Goal: Answer question/provide support

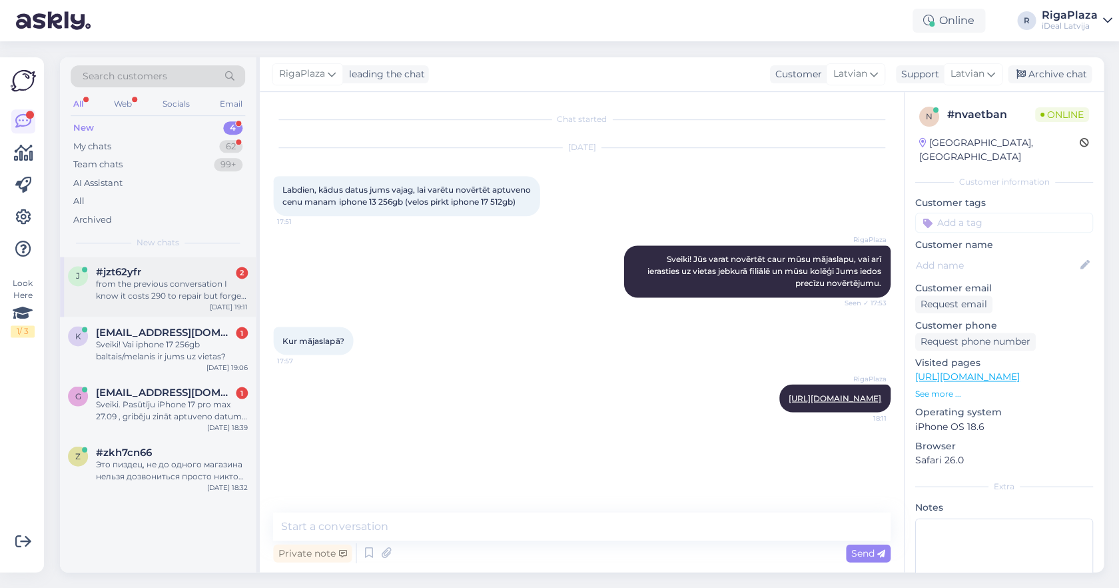
click at [171, 302] on div "j #jzt62yfr 2 from the previous conversation I know it costs 290 to repair but …" at bounding box center [158, 287] width 196 height 60
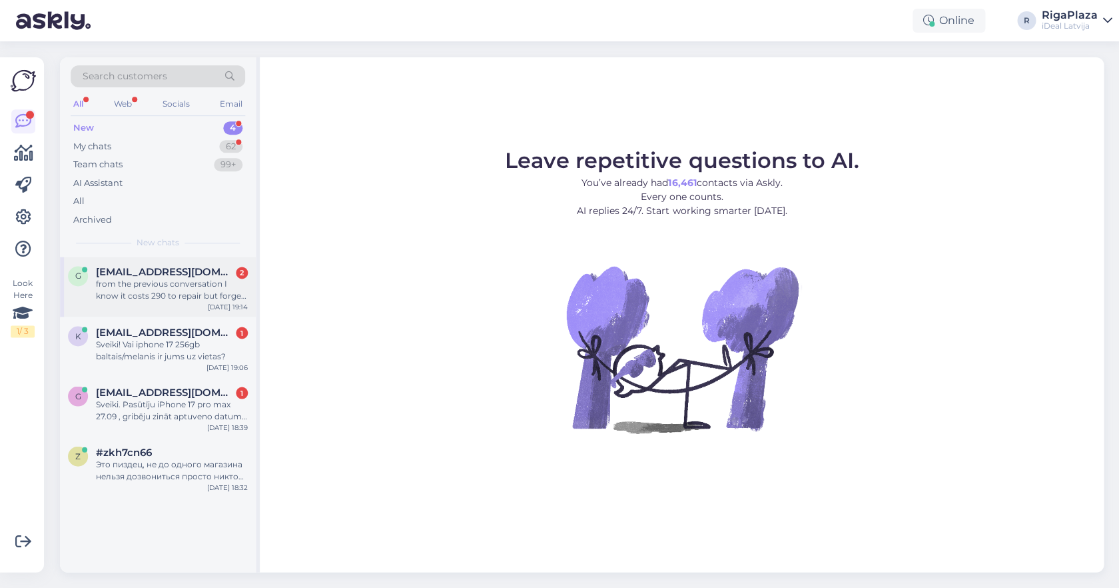
click at [199, 307] on div "g [EMAIL_ADDRESS][DOMAIN_NAME] 2 from the previous conversation I know it costs…" at bounding box center [158, 287] width 196 height 60
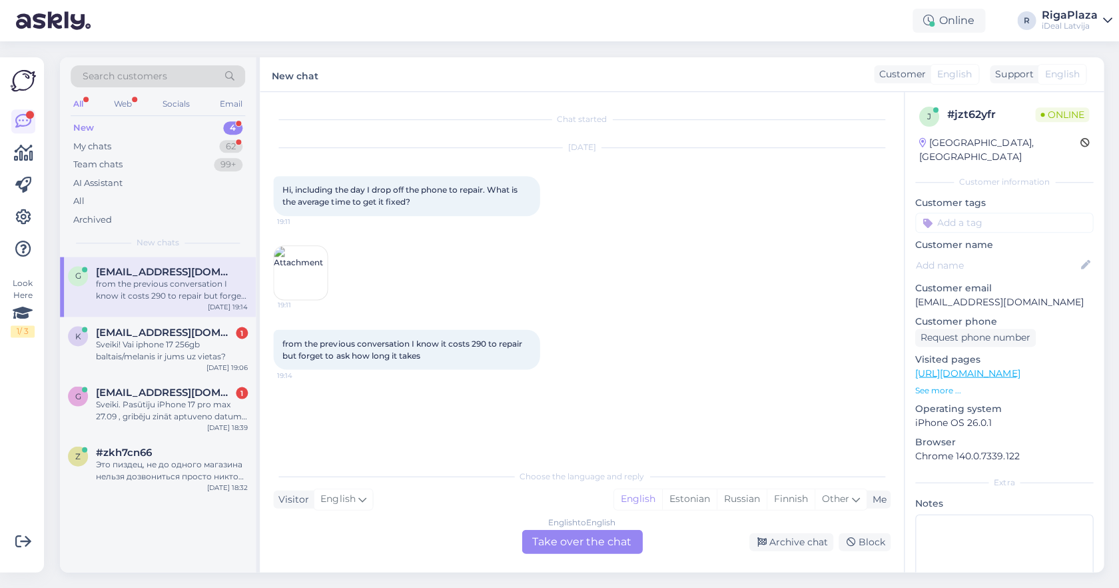
click at [579, 532] on div "English to English Take over the chat" at bounding box center [582, 541] width 121 height 24
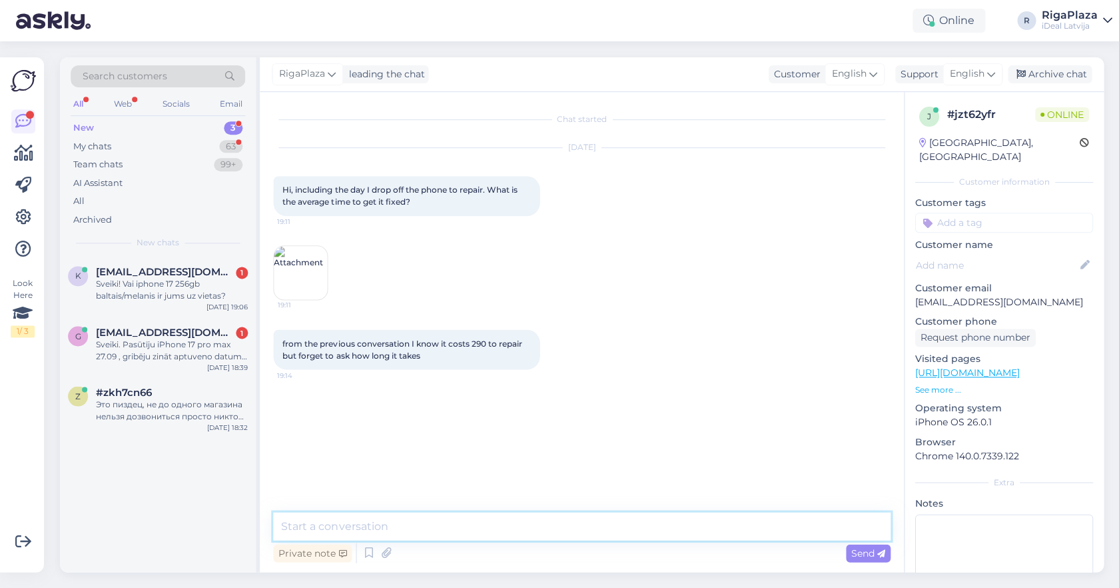
click at [584, 516] on textarea at bounding box center [581, 526] width 617 height 28
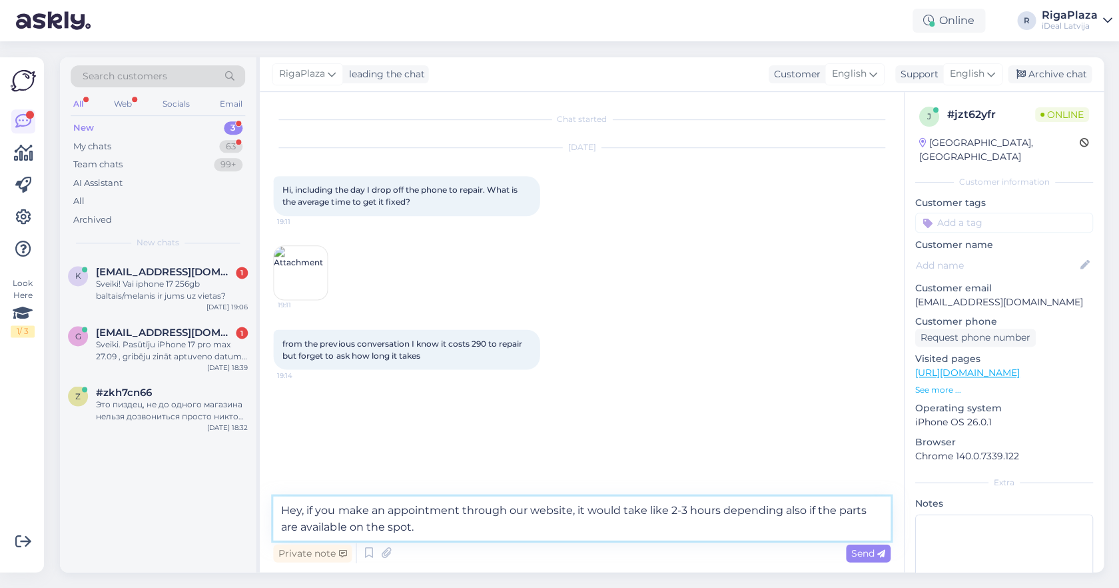
type textarea "Hey, if you make an appointment through our website, it would take like 2-3 hou…"
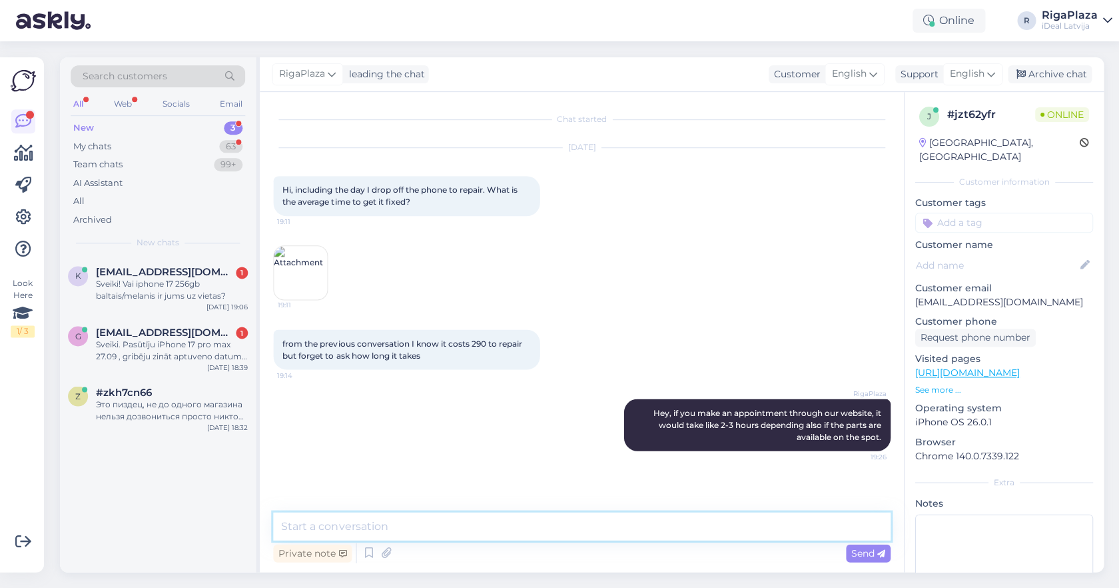
type textarea "A"
type textarea "Otherwise if you give the phone away in the store where there isnt a service on…"
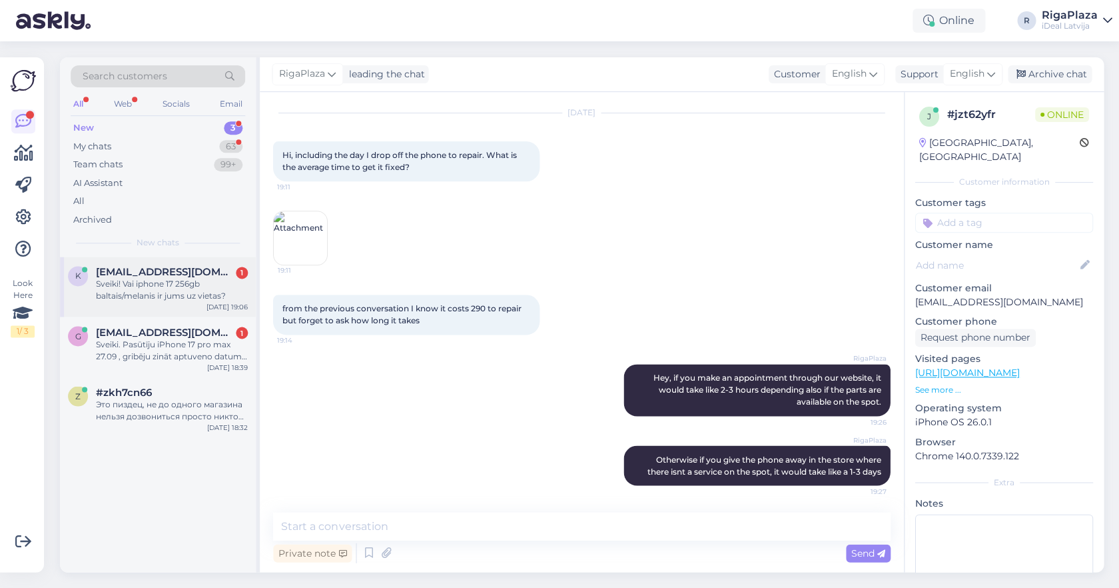
click at [209, 279] on div "Sveiki! Vai iphone 17 256gb baltais/melanis ir jums uz vietas?" at bounding box center [172, 290] width 152 height 24
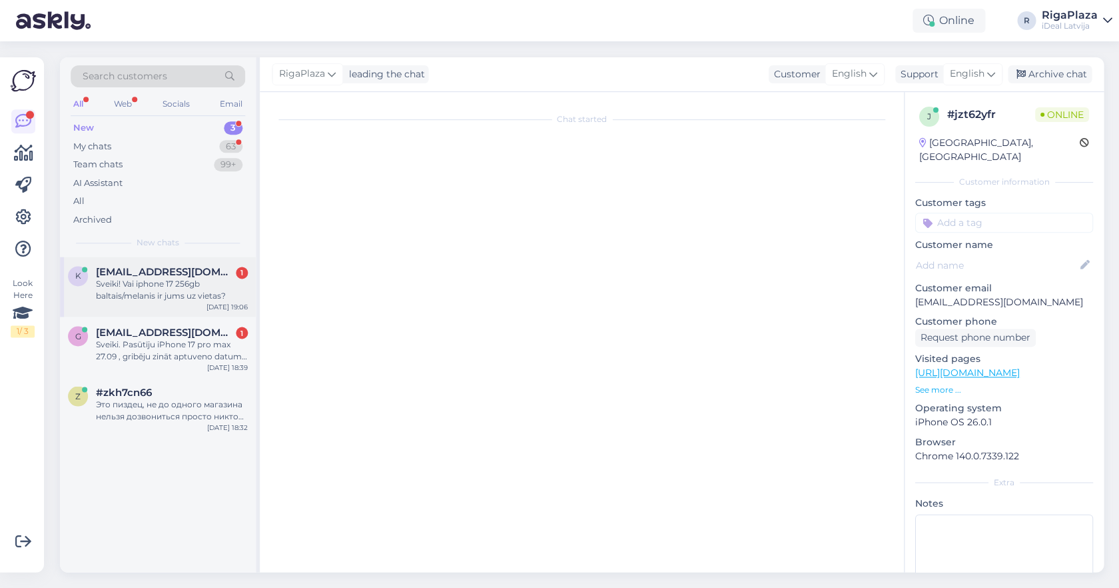
scroll to position [0, 0]
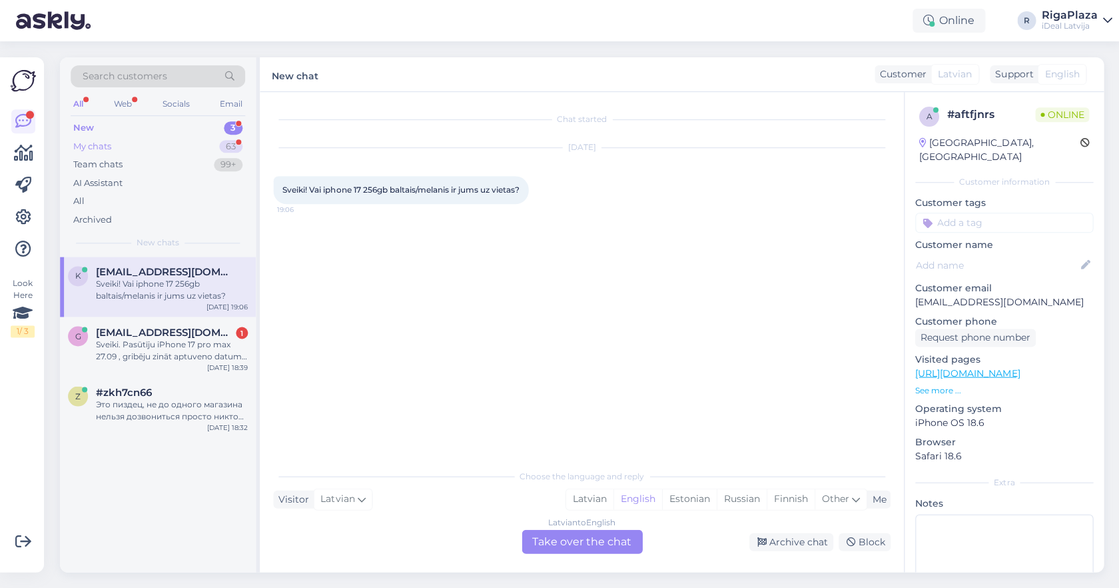
click at [203, 145] on div "My chats 63" at bounding box center [158, 146] width 175 height 19
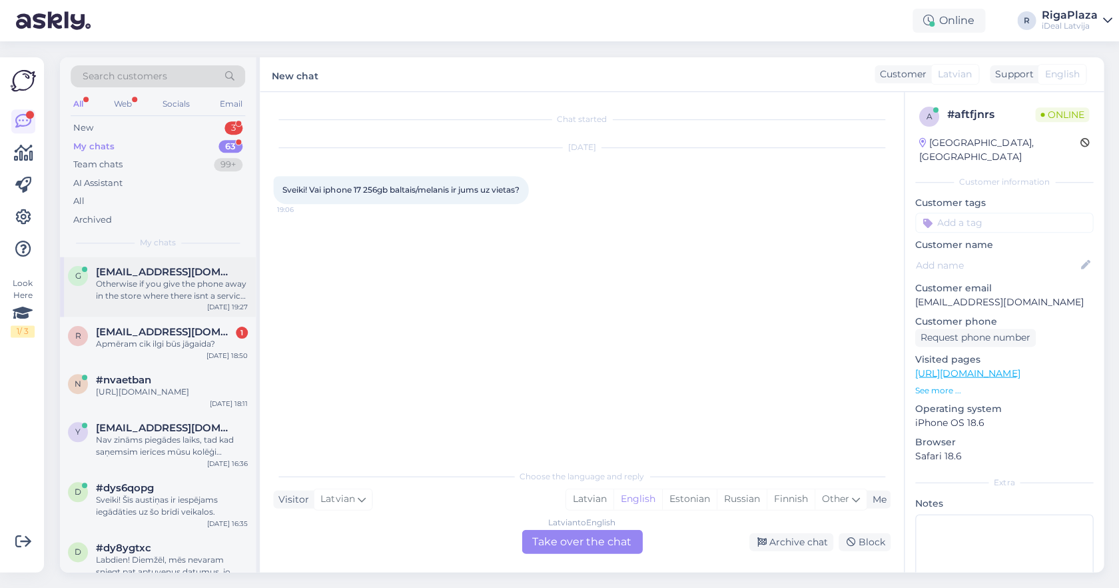
click at [199, 306] on div "g [EMAIL_ADDRESS][DOMAIN_NAME] Otherwise if you give the phone away in the stor…" at bounding box center [158, 287] width 196 height 60
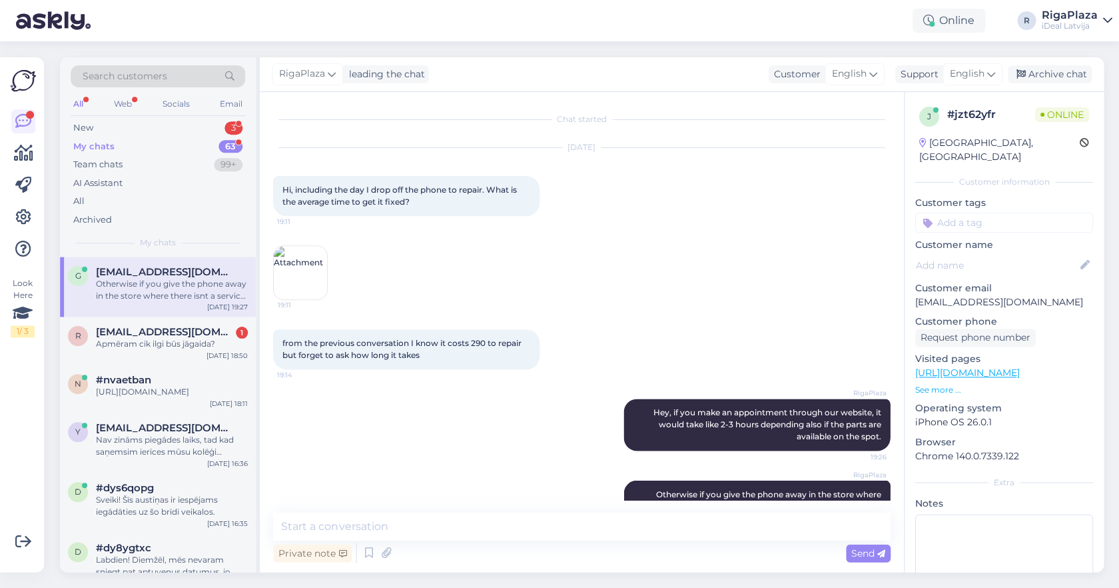
scroll to position [35, 0]
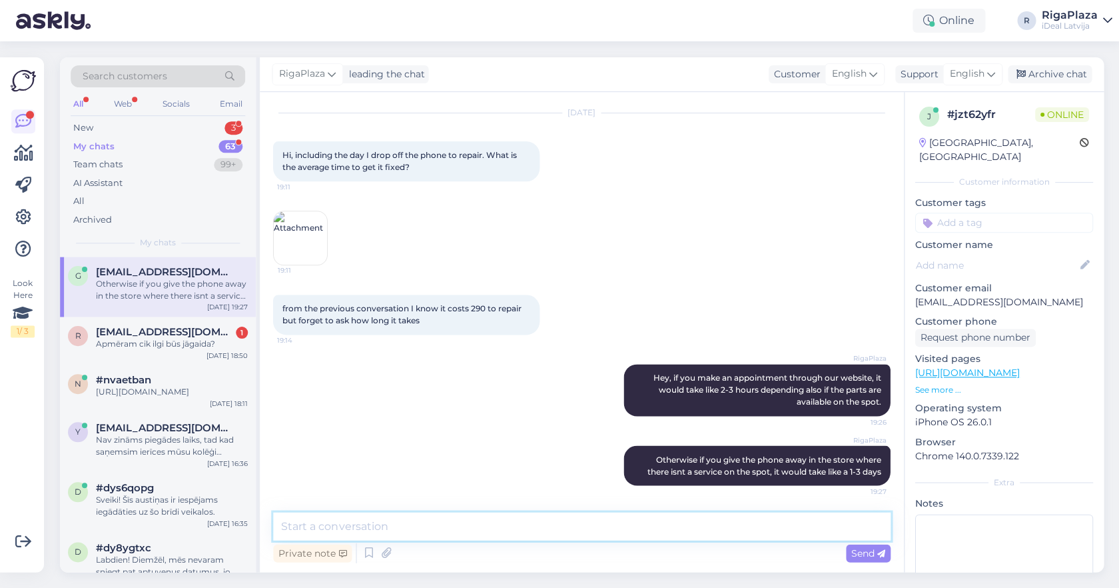
click at [490, 532] on textarea at bounding box center [581, 526] width 617 height 28
click at [437, 528] on textarea "Also the Service works only on workdays" at bounding box center [581, 526] width 617 height 28
click at [497, 526] on textarea "Also the Service works only on workdays" at bounding box center [581, 526] width 617 height 28
type textarea "Also the Service works only on workdays from 10 AM to 5 PM"
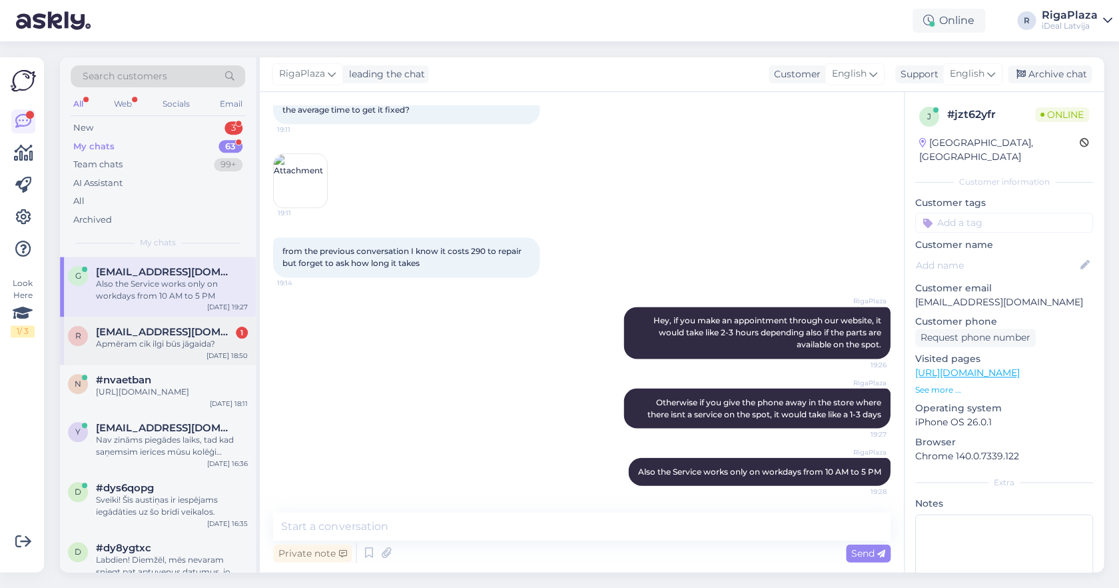
click at [191, 338] on div "Apmēram cik ilgi būs jāgaida?" at bounding box center [172, 344] width 152 height 12
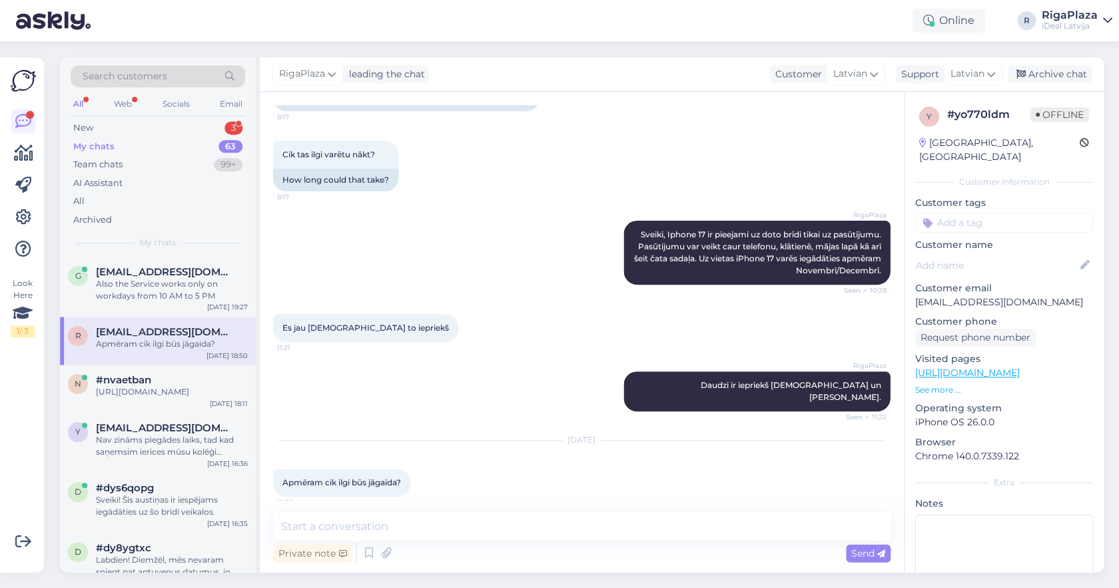
scroll to position [576, 0]
click at [412, 515] on textarea at bounding box center [581, 526] width 617 height 28
click at [178, 129] on div "New 3" at bounding box center [158, 128] width 175 height 19
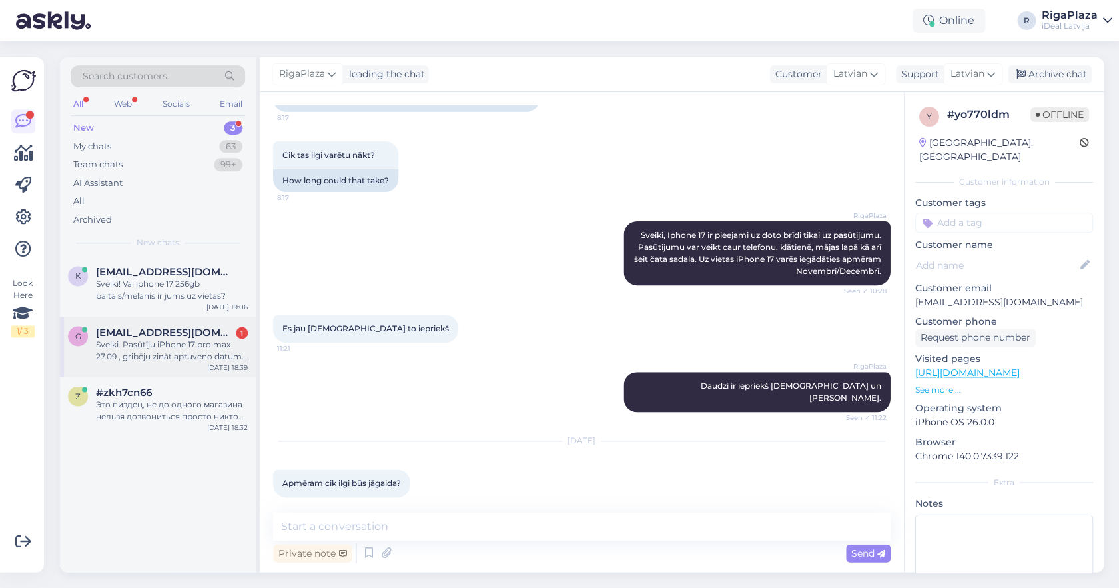
click at [155, 332] on span "[EMAIL_ADDRESS][DOMAIN_NAME]" at bounding box center [165, 332] width 139 height 12
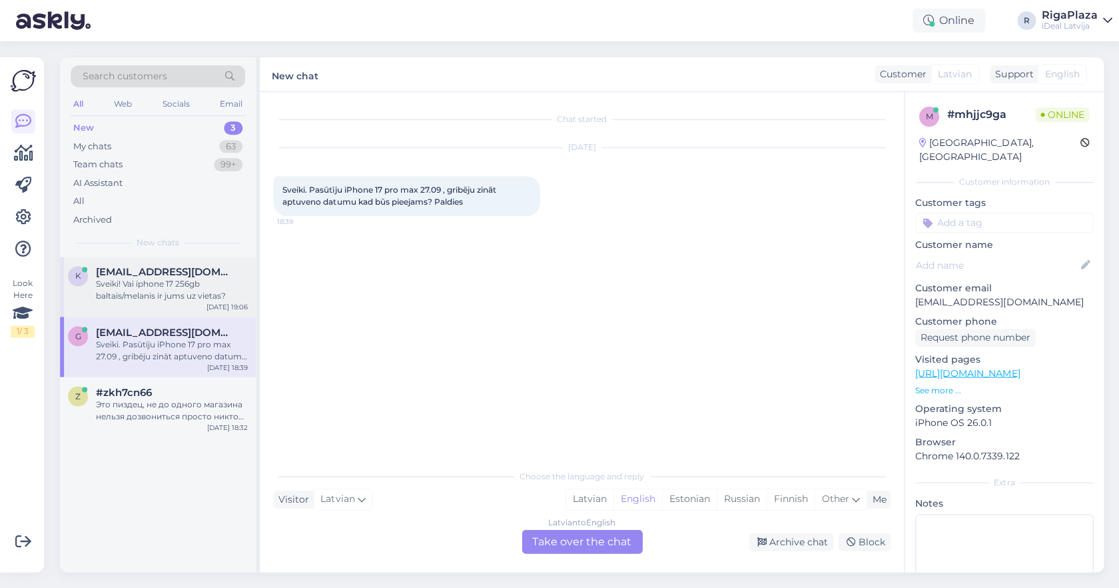
click at [187, 293] on div "Sveiki! Vai iphone 17 256gb baltais/melanis ir jums uz vietas?" at bounding box center [172, 290] width 152 height 24
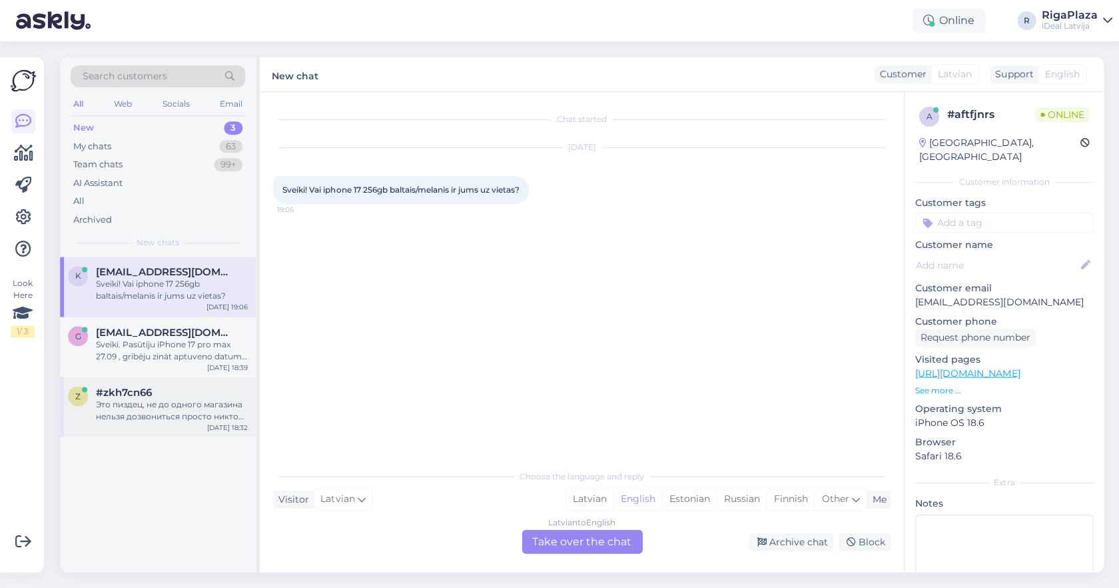
click at [99, 399] on div "Это пиздец, не до одного магазина нельзя дозвониться просто никто никогда не бе…" at bounding box center [172, 410] width 152 height 24
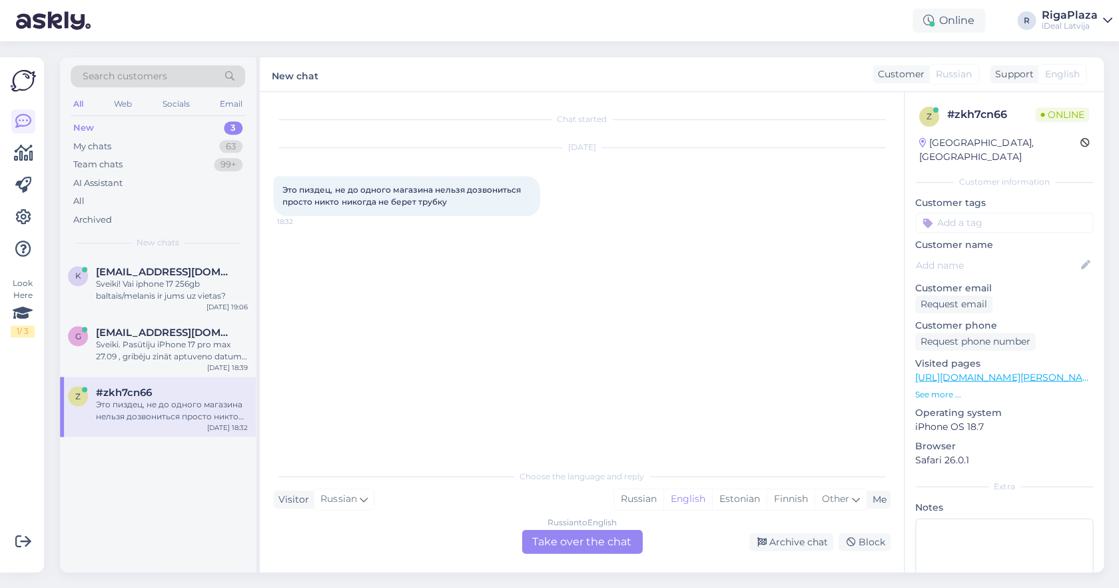
click at [199, 129] on div "New 3" at bounding box center [158, 128] width 175 height 19
